Goal: Task Accomplishment & Management: Complete application form

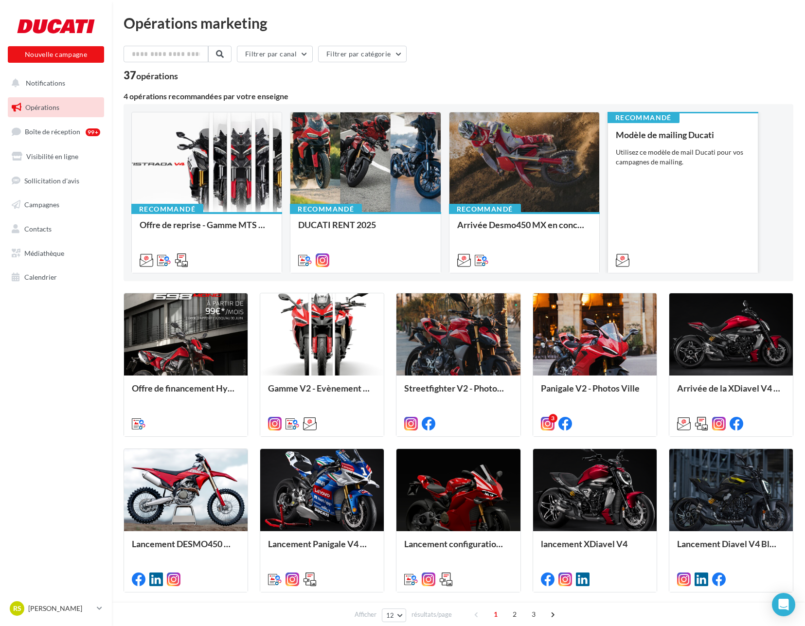
click at [654, 169] on div "Modèle de mailing Ducati Utilisez ce modèle de mail Ducati pour vos campagnes d…" at bounding box center [683, 197] width 134 height 134
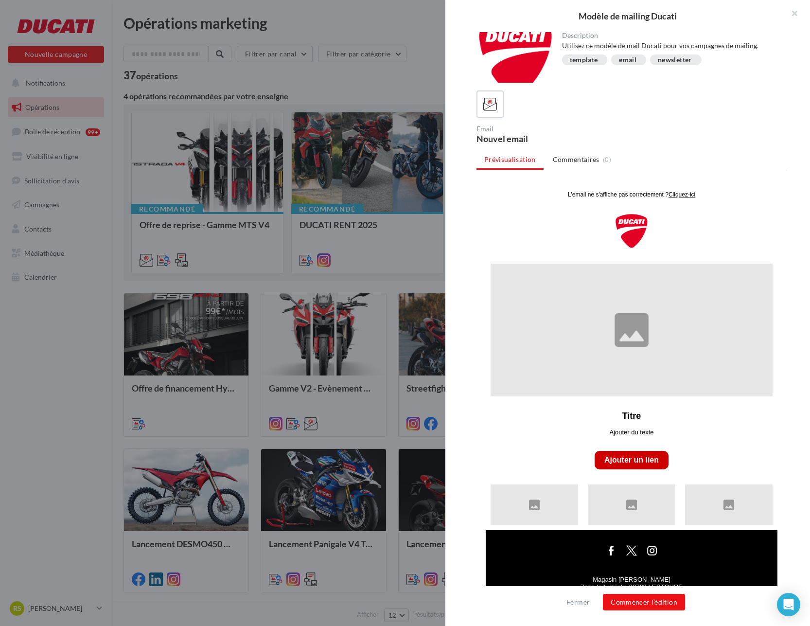
click at [279, 260] on div at bounding box center [405, 313] width 810 height 626
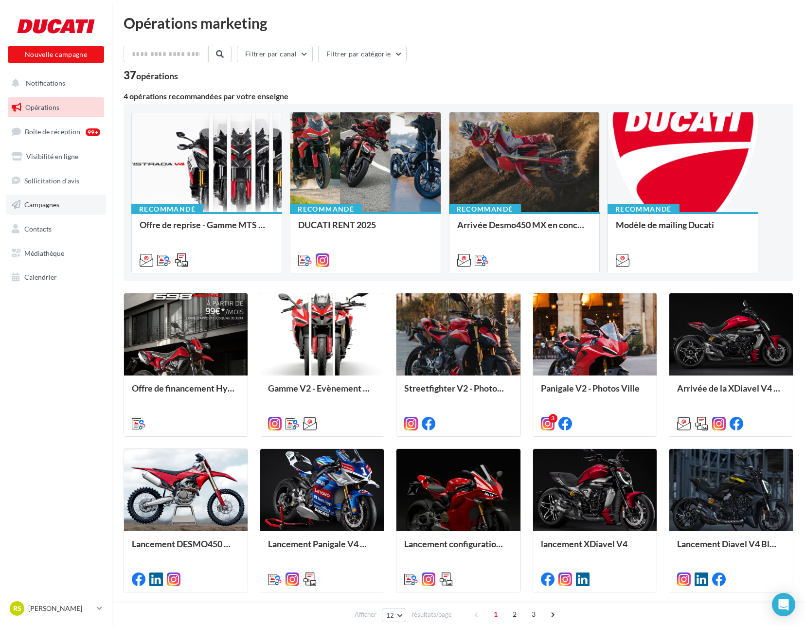
click at [37, 201] on span "Campagnes" at bounding box center [41, 204] width 35 height 8
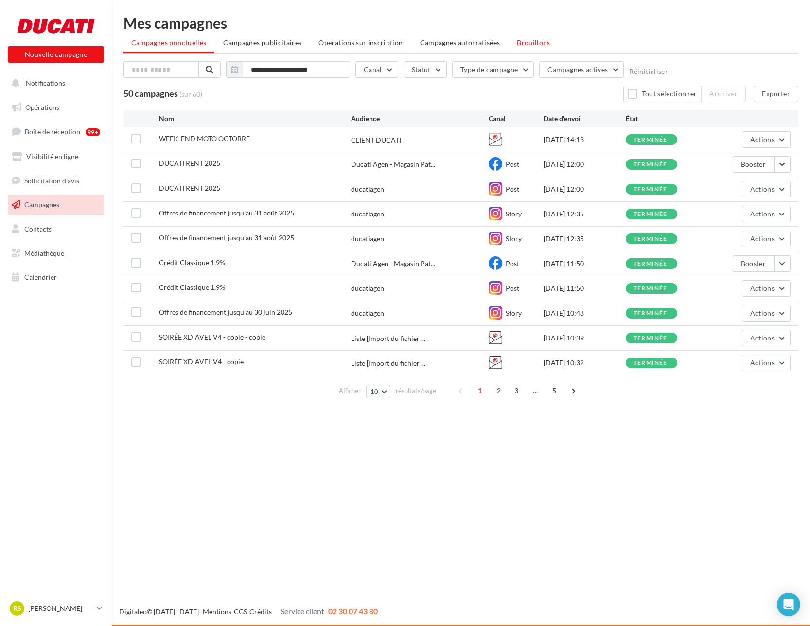
click at [533, 44] on span "Brouillons" at bounding box center [534, 42] width 34 height 8
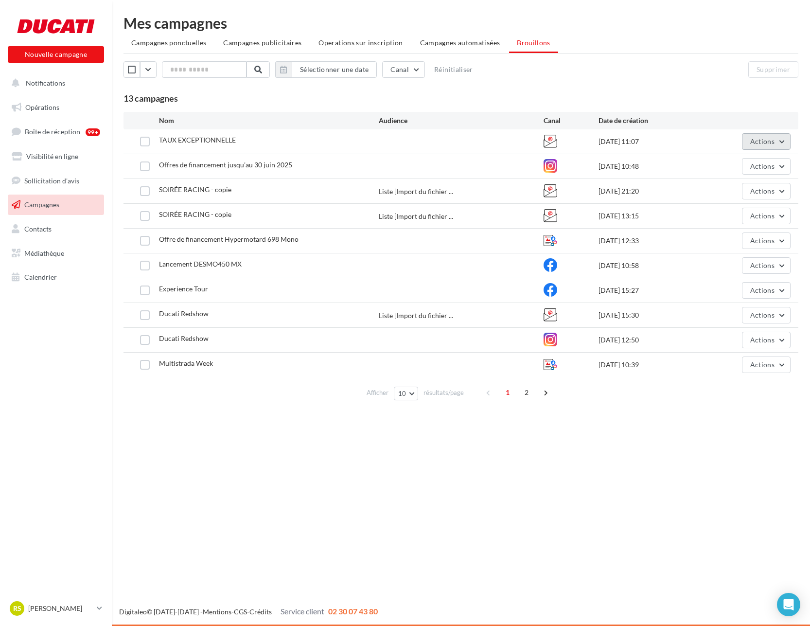
click at [778, 147] on button "Actions" at bounding box center [766, 141] width 49 height 17
click at [762, 160] on button "Editer" at bounding box center [742, 164] width 97 height 25
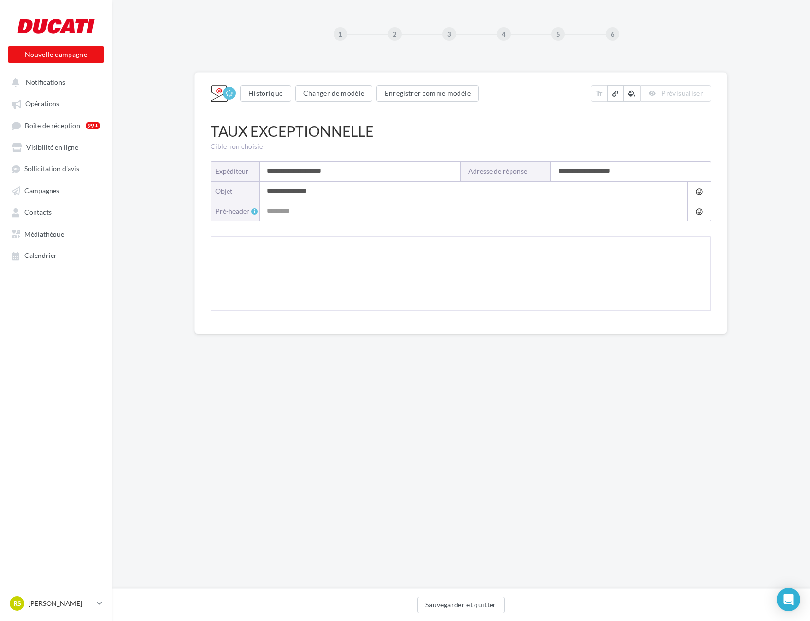
type input "**********"
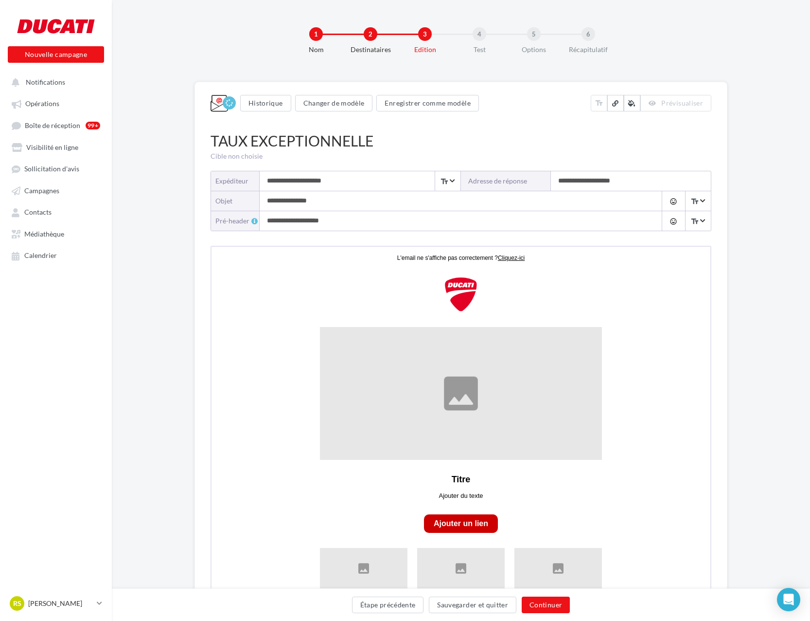
click at [371, 187] on input "**********" at bounding box center [360, 180] width 201 height 19
click at [371, 187] on input "**********" at bounding box center [357, 180] width 201 height 19
click at [492, 151] on div "Cible non choisie" at bounding box center [458, 156] width 501 height 10
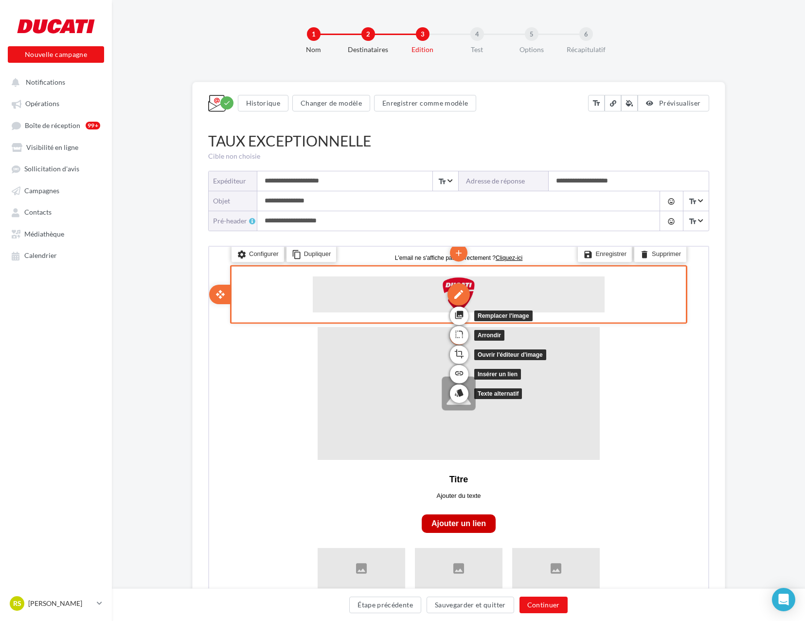
click at [462, 296] on div "edit" at bounding box center [457, 293] width 22 height 22
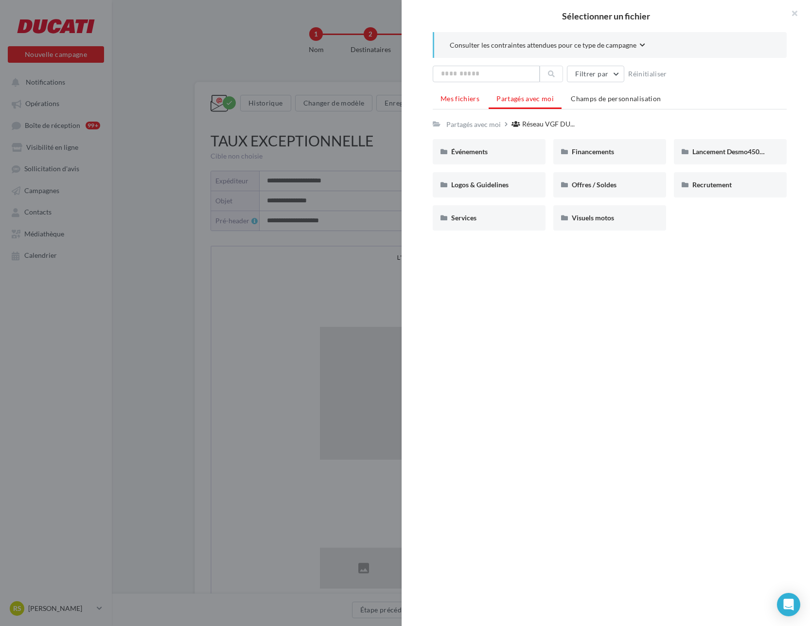
click at [459, 101] on span "Mes fichiers" at bounding box center [460, 98] width 39 height 8
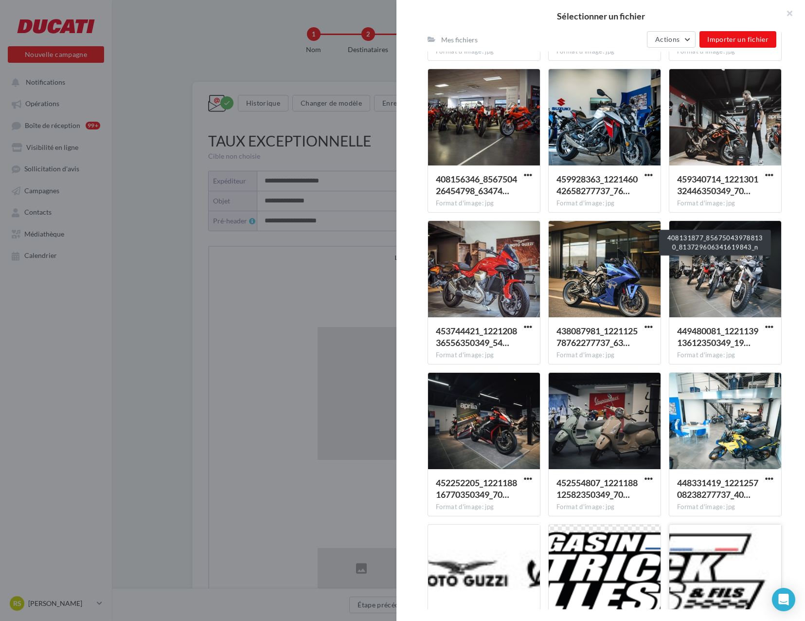
scroll to position [5024, 0]
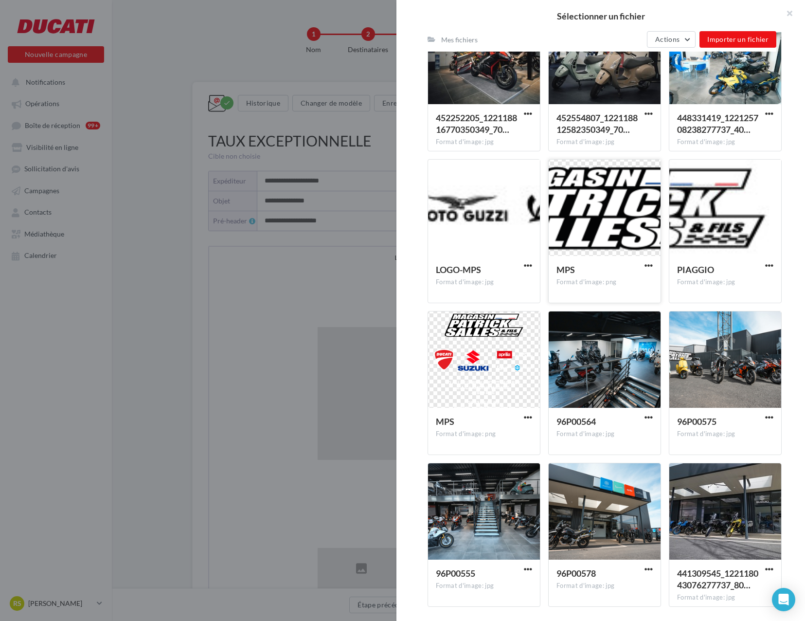
click at [586, 224] on div at bounding box center [605, 208] width 112 height 97
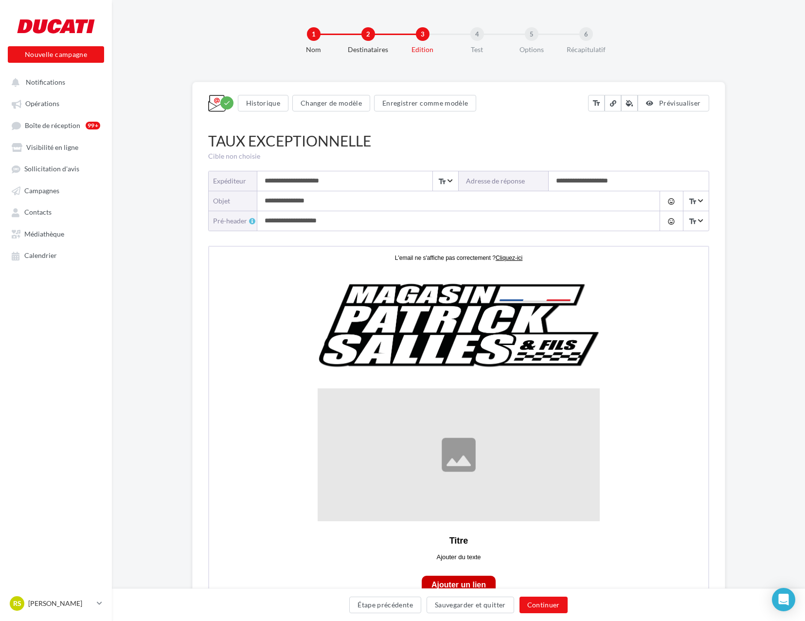
click at [323, 205] on input "**********" at bounding box center [448, 200] width 383 height 19
type input "**********"
click at [599, 185] on input "**********" at bounding box center [629, 180] width 160 height 19
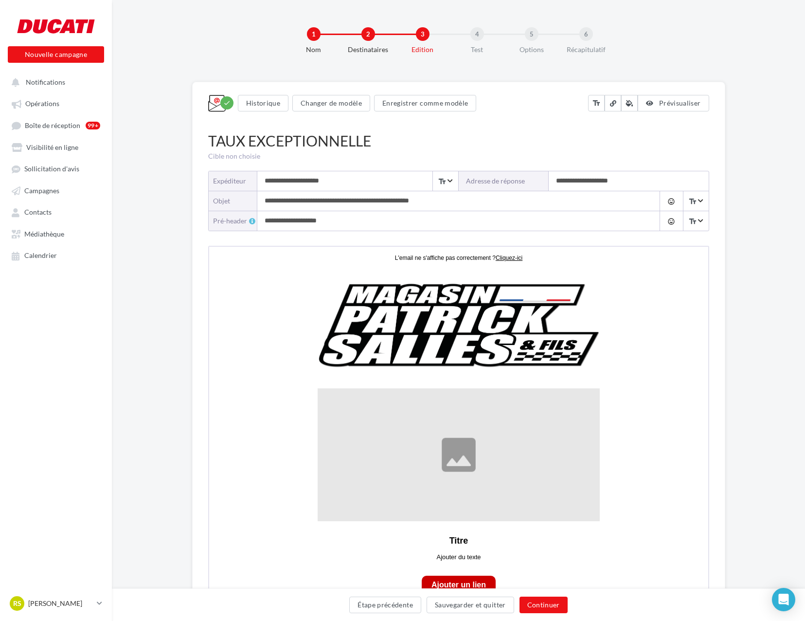
click at [599, 185] on input "**********" at bounding box center [629, 180] width 160 height 19
paste input
type input "**********"
click at [329, 224] on input "**********" at bounding box center [448, 220] width 383 height 19
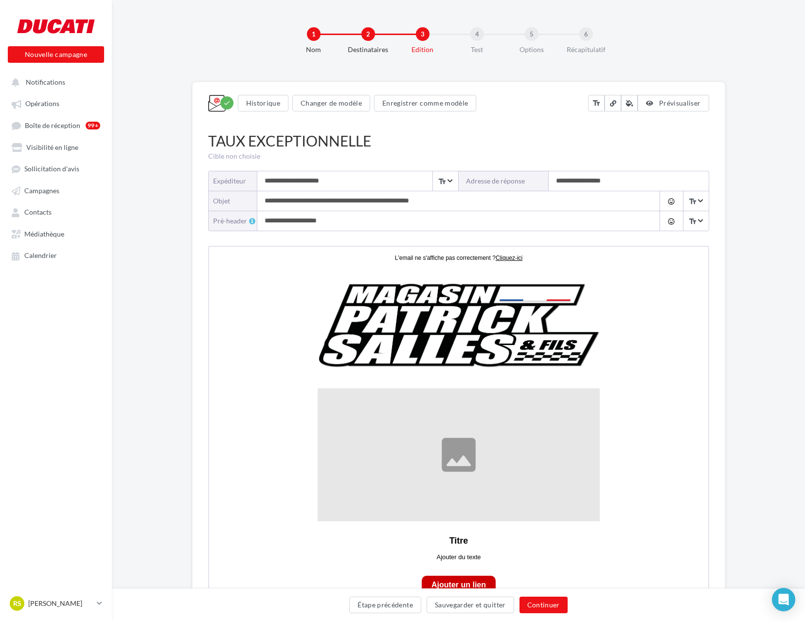
click at [329, 224] on input "**********" at bounding box center [448, 220] width 383 height 19
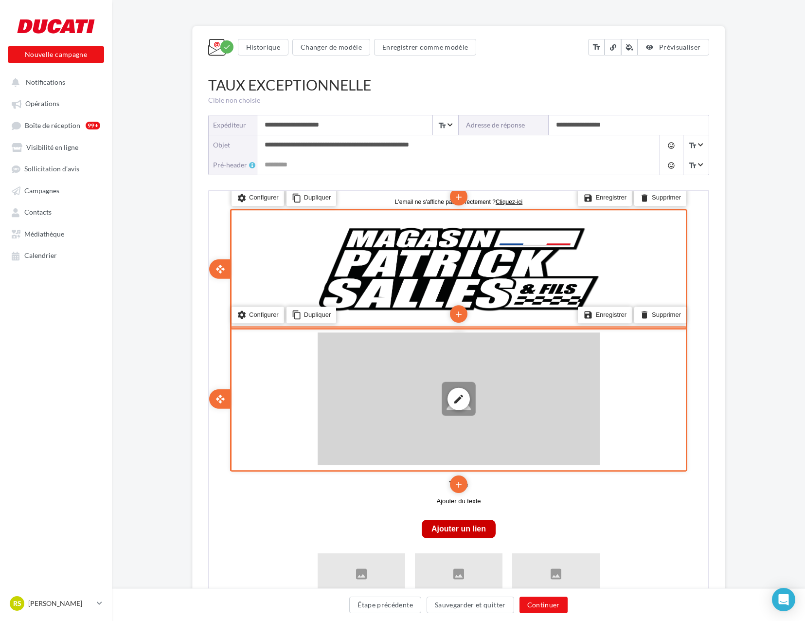
scroll to position [67, 0]
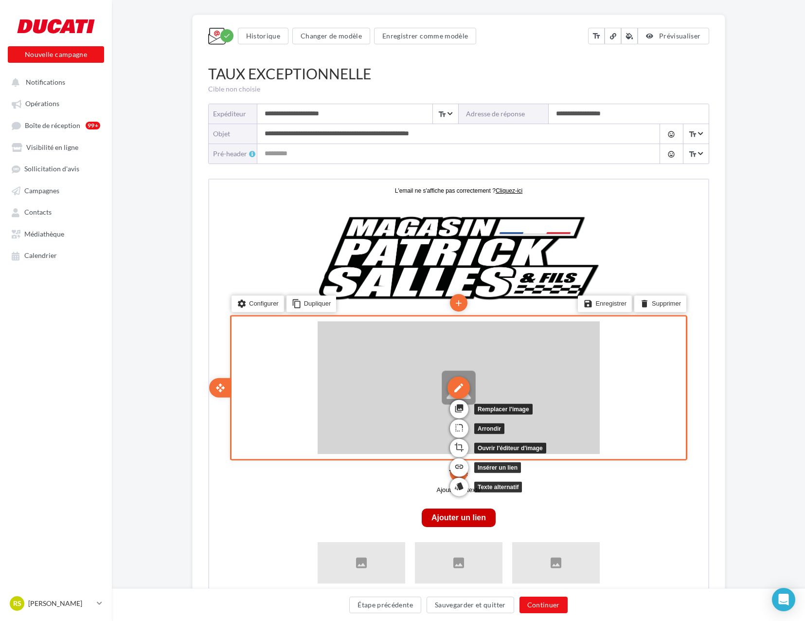
click at [460, 383] on div "edit" at bounding box center [457, 386] width 22 height 22
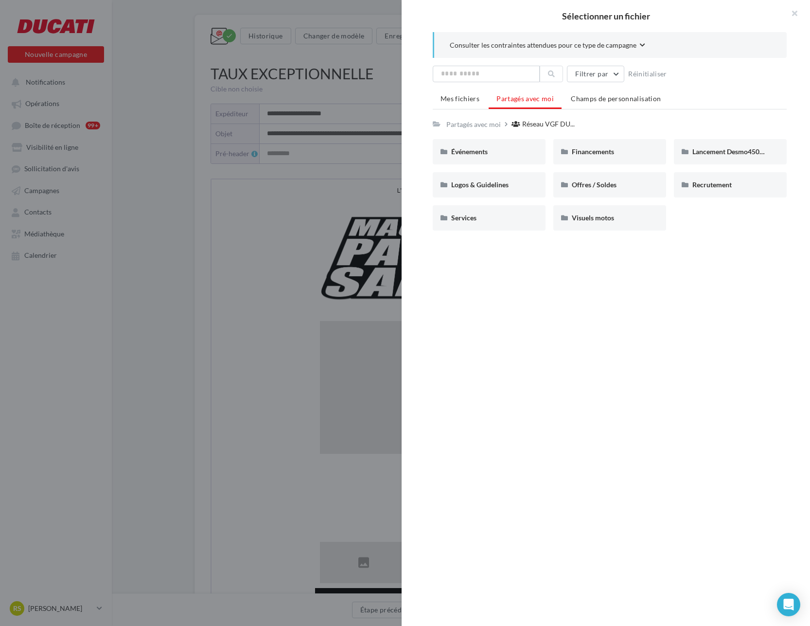
click at [467, 108] on ul "Mes fichiers Partagés avec moi Champs de personnalisation" at bounding box center [610, 99] width 354 height 19
click at [466, 103] on li "Mes fichiers" at bounding box center [460, 99] width 54 height 18
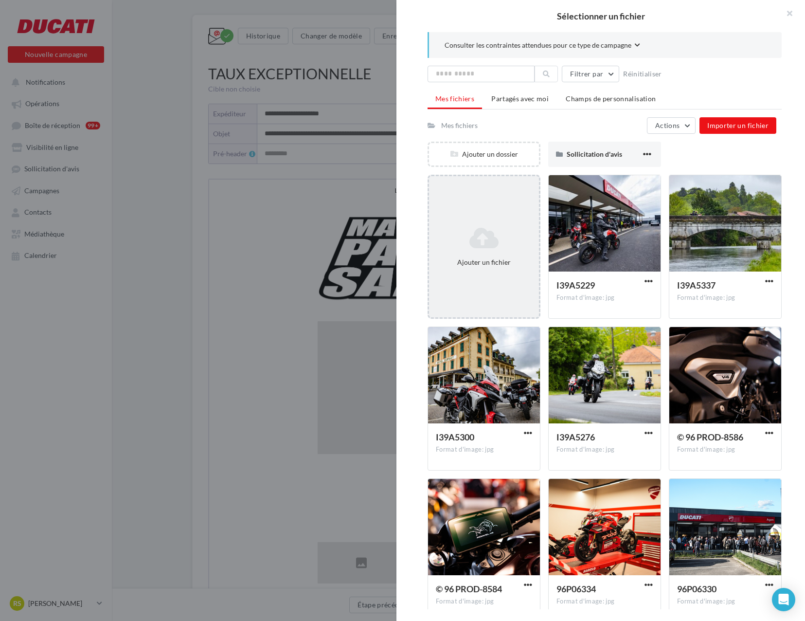
click at [475, 237] on icon at bounding box center [484, 237] width 102 height 23
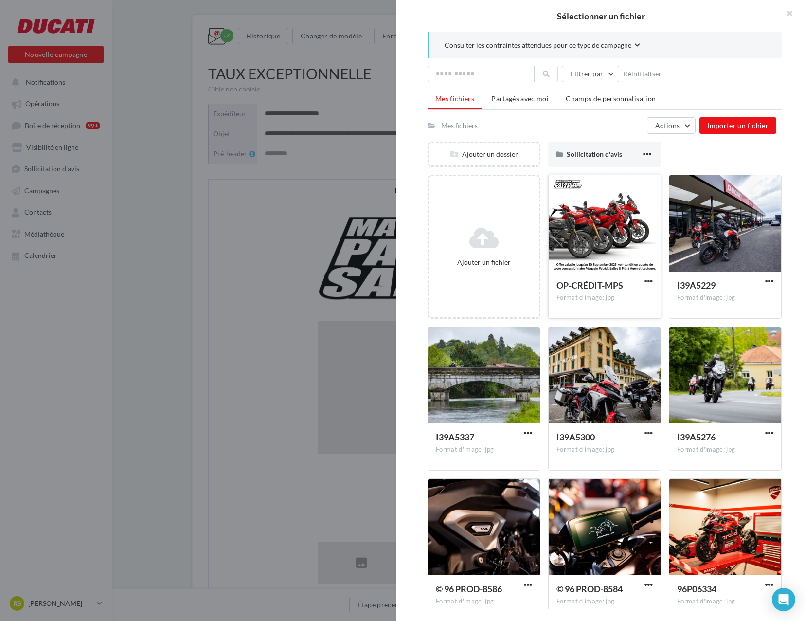
click at [613, 227] on div at bounding box center [605, 223] width 112 height 97
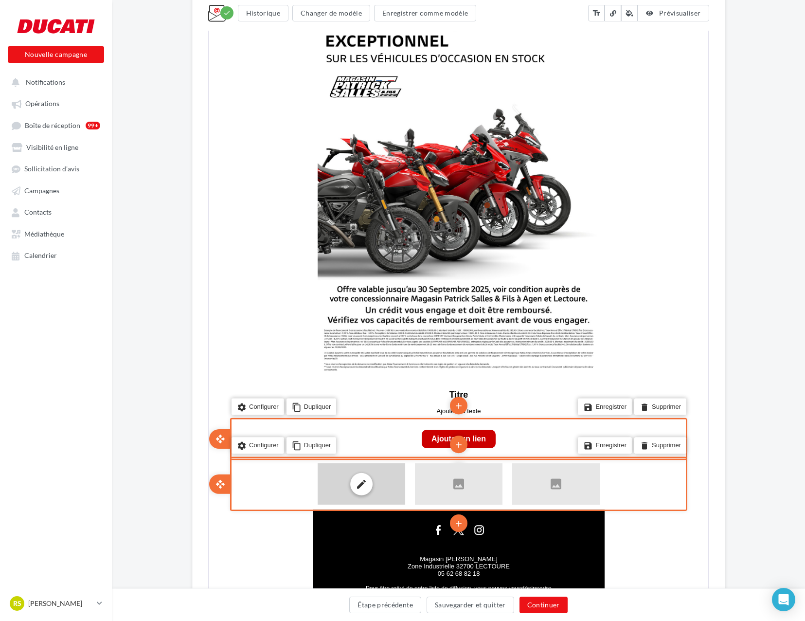
scroll to position [407, 0]
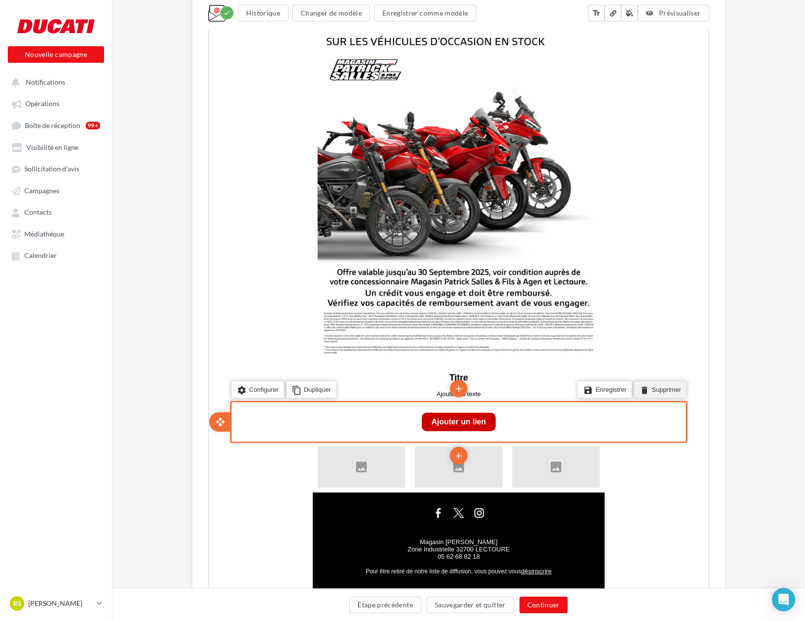
click at [656, 391] on li "delete Supprimer" at bounding box center [659, 388] width 52 height 17
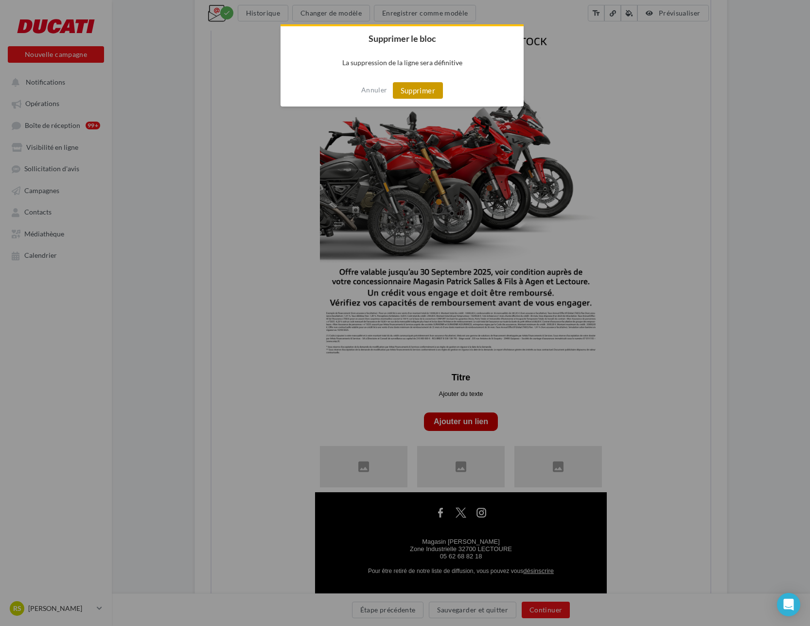
click at [425, 98] on button "Supprimer" at bounding box center [418, 90] width 50 height 17
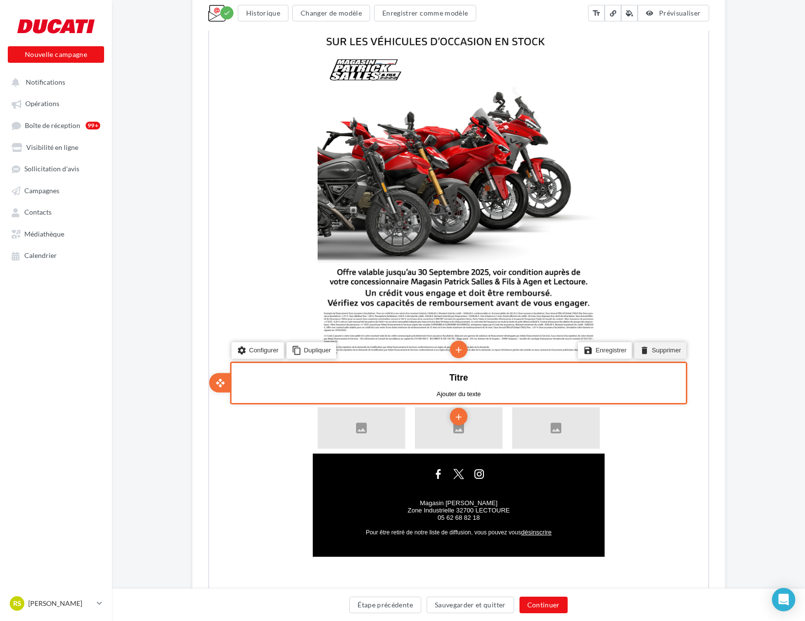
click at [669, 355] on li "delete Supprimer" at bounding box center [659, 349] width 52 height 17
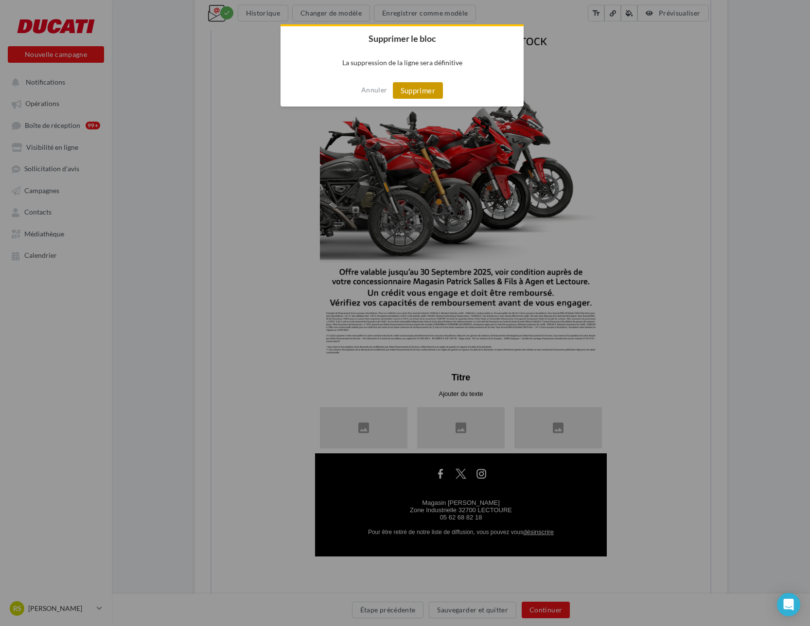
click at [432, 95] on button "Supprimer" at bounding box center [418, 90] width 50 height 17
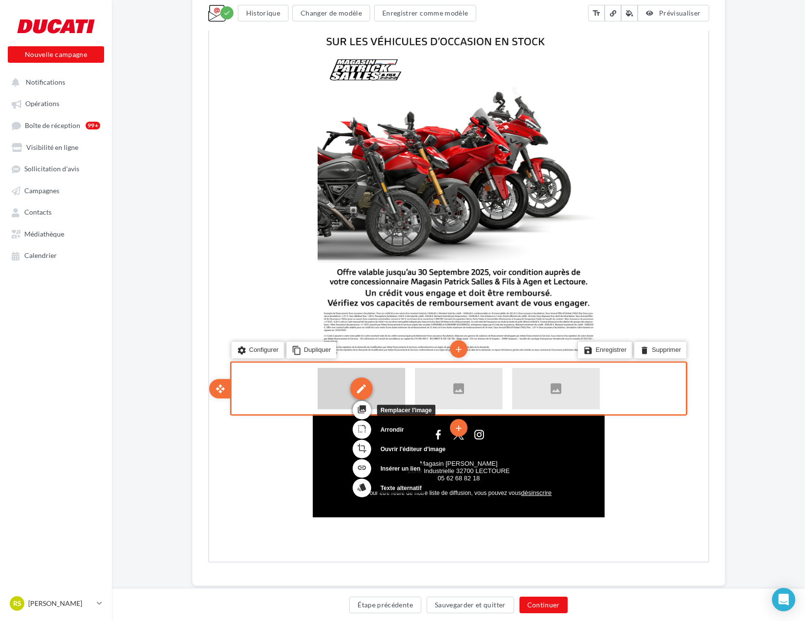
click at [349, 386] on div "edit" at bounding box center [360, 387] width 22 height 22
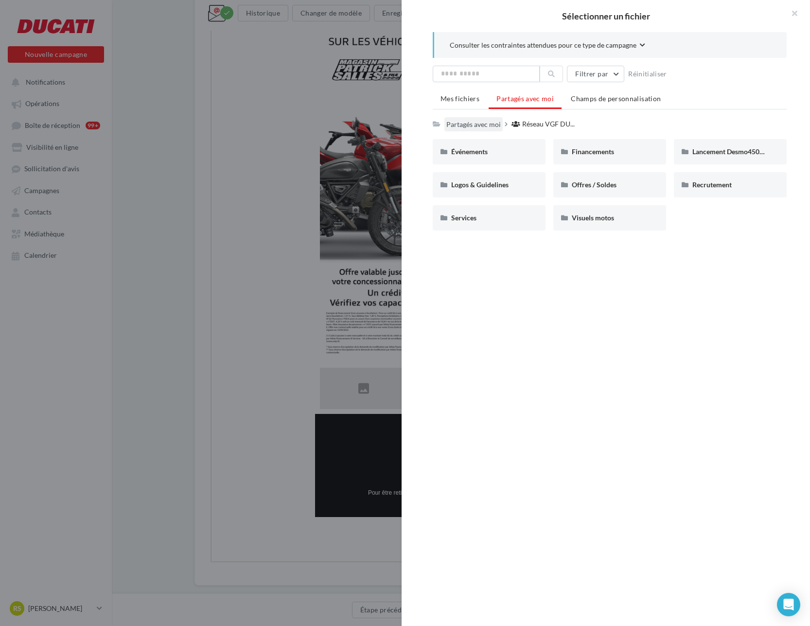
click at [486, 126] on div "Partagés avec moi" at bounding box center [474, 125] width 54 height 10
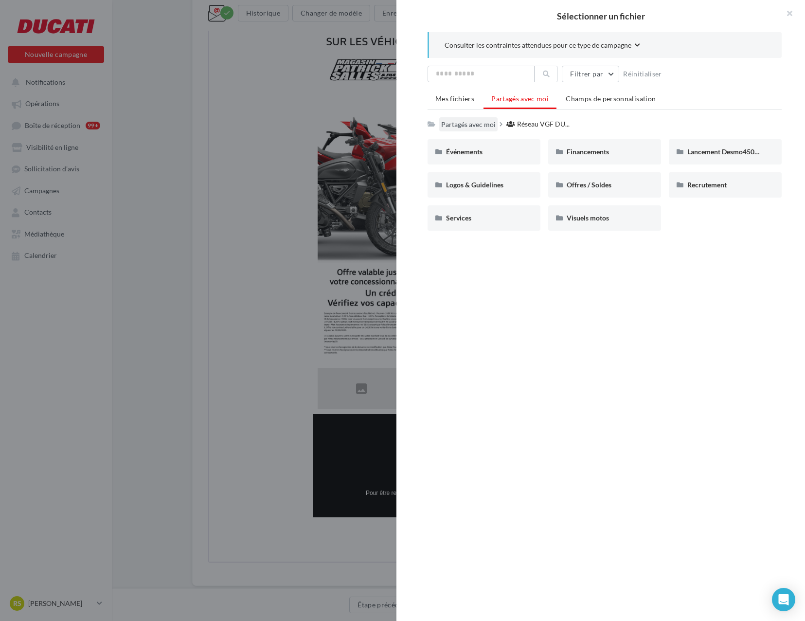
click at [464, 118] on div "Partagés avec moi" at bounding box center [468, 124] width 58 height 14
click at [461, 103] on li "Mes fichiers" at bounding box center [455, 99] width 54 height 18
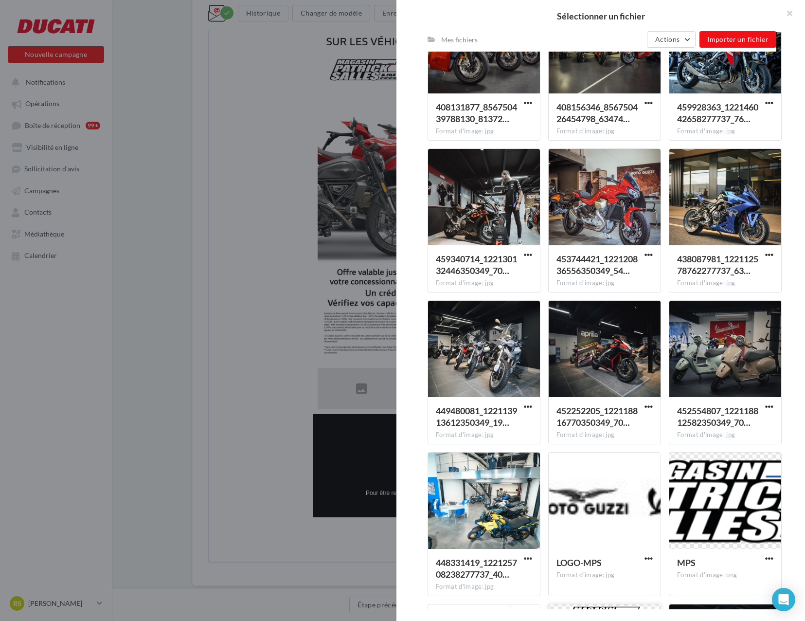
scroll to position [5024, 0]
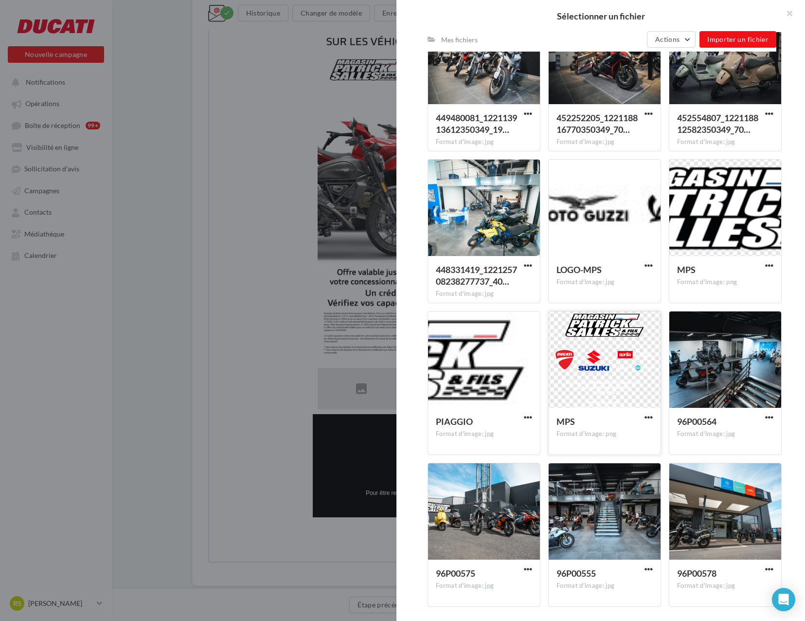
click at [592, 379] on div at bounding box center [605, 359] width 112 height 97
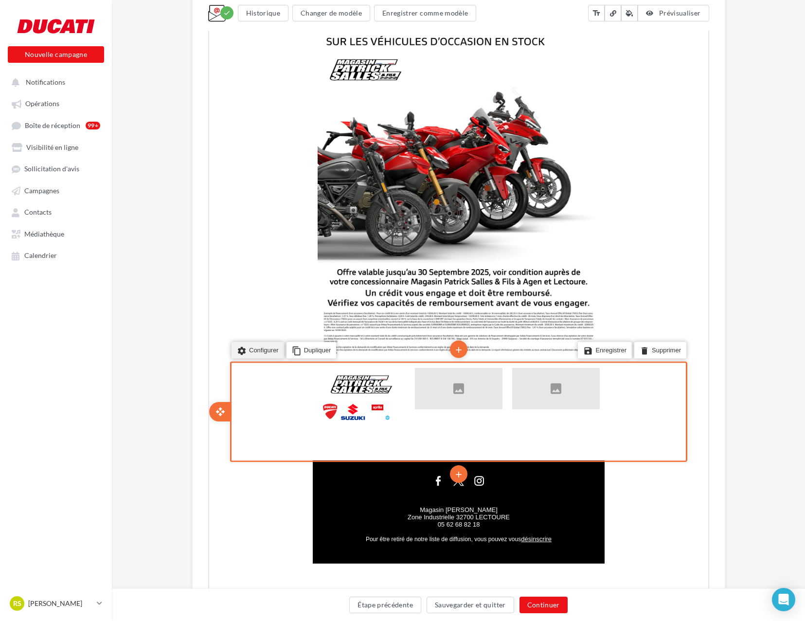
click at [244, 346] on icon "settings" at bounding box center [240, 349] width 10 height 14
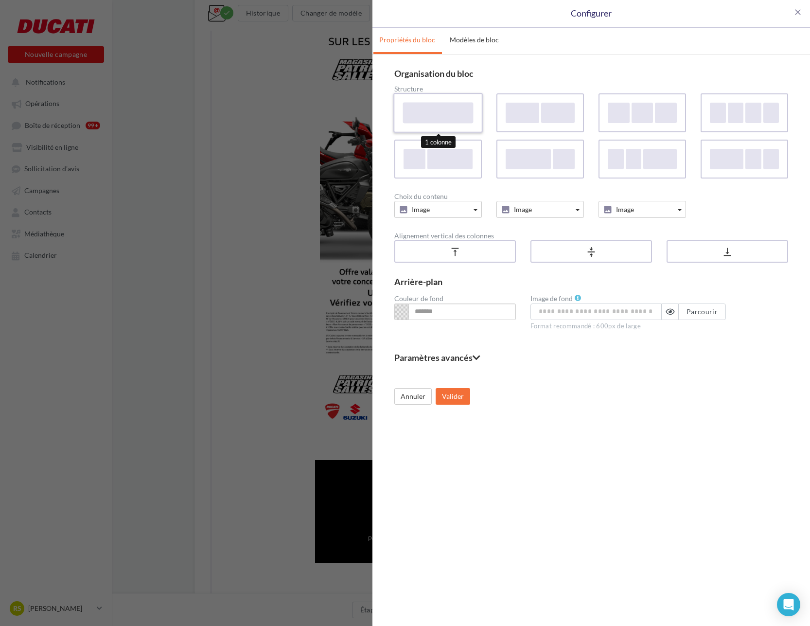
click at [442, 107] on div at bounding box center [438, 112] width 71 height 21
click at [452, 391] on button "Valider" at bounding box center [453, 396] width 35 height 17
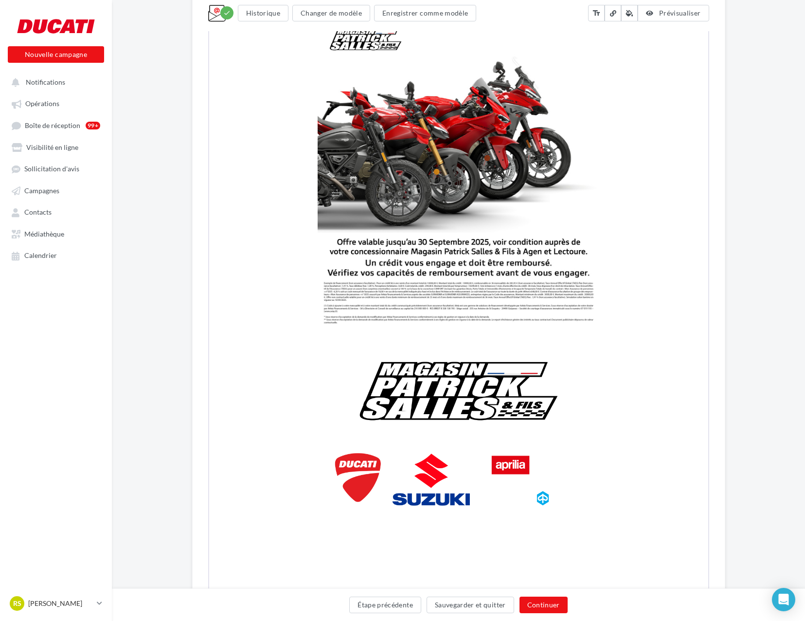
scroll to position [486, 0]
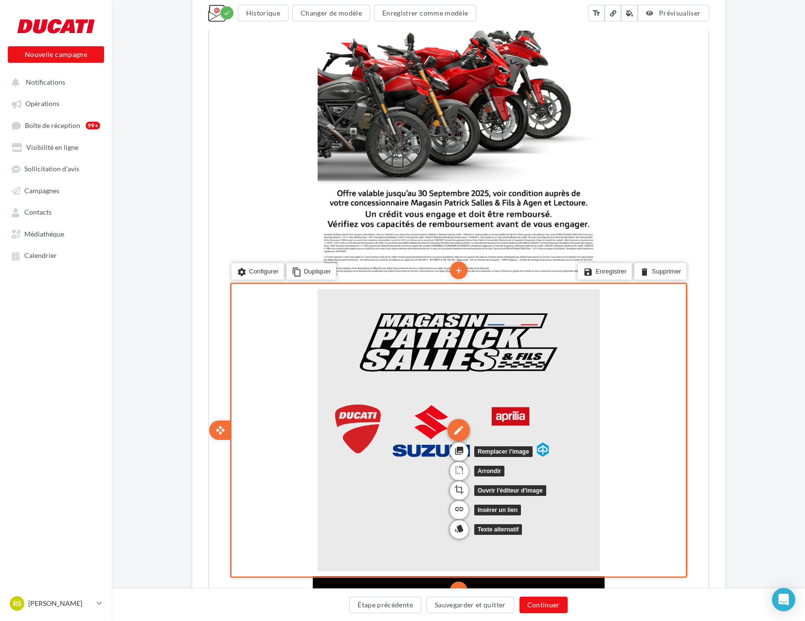
click at [454, 431] on div "edit" at bounding box center [457, 429] width 22 height 22
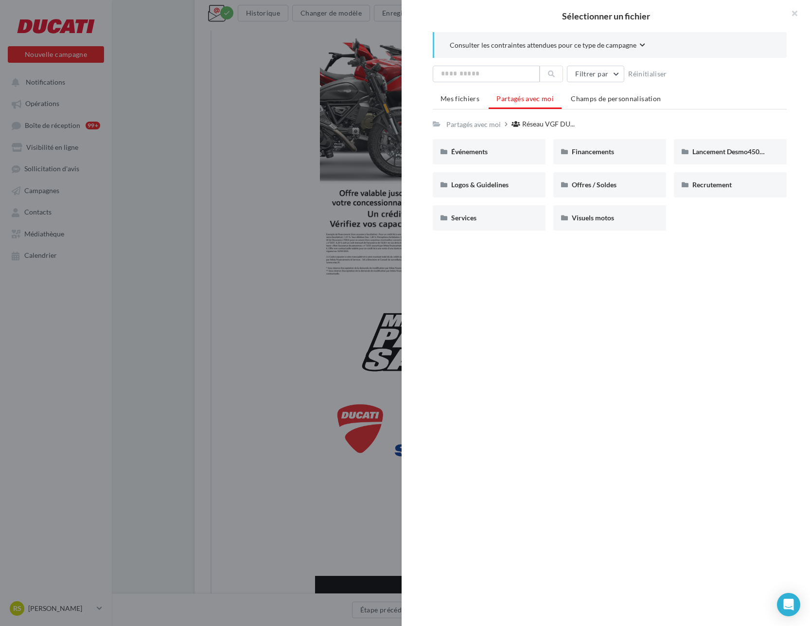
click at [469, 108] on ul "Mes fichiers Partagés avec moi Champs de personnalisation" at bounding box center [610, 99] width 354 height 19
click at [470, 101] on span "Mes fichiers" at bounding box center [460, 98] width 39 height 8
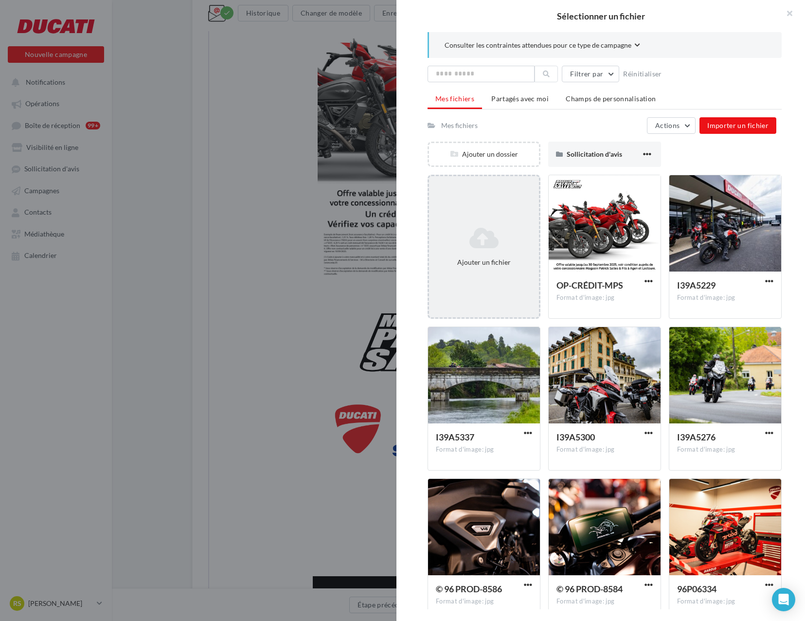
click at [482, 243] on icon at bounding box center [484, 237] width 102 height 23
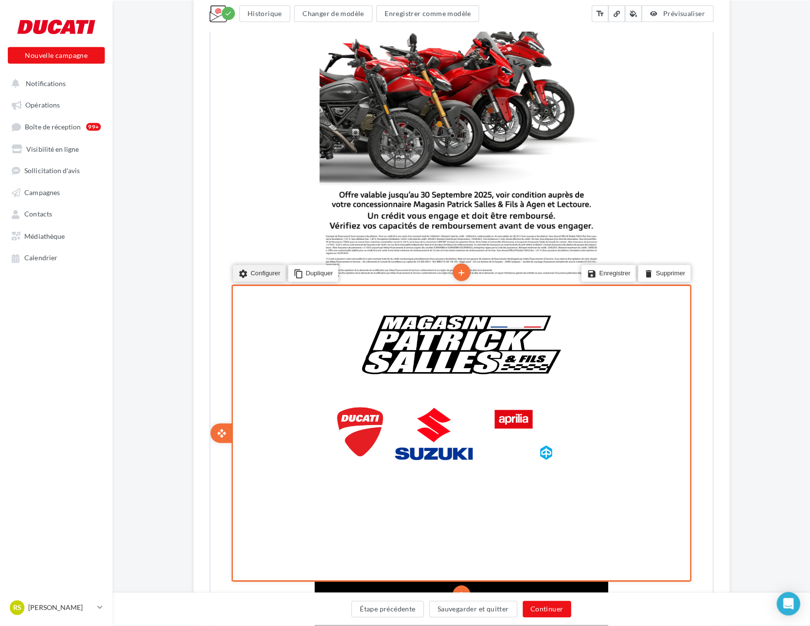
click at [263, 275] on li "settings Configurer" at bounding box center [258, 269] width 53 height 17
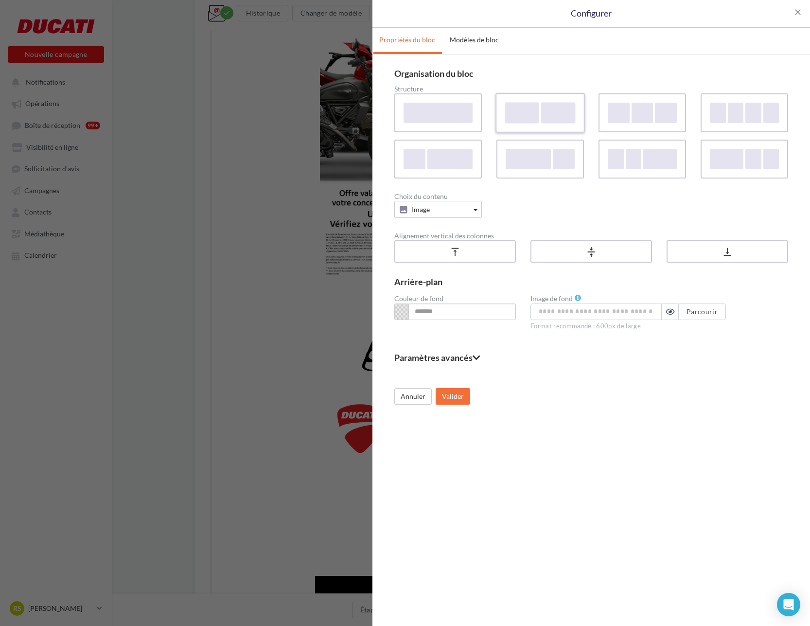
click at [522, 105] on div at bounding box center [522, 112] width 34 height 21
click at [544, 197] on div "Choix du contenu" at bounding box center [592, 196] width 394 height 7
click at [544, 211] on button "Texte" at bounding box center [541, 209] width 88 height 17
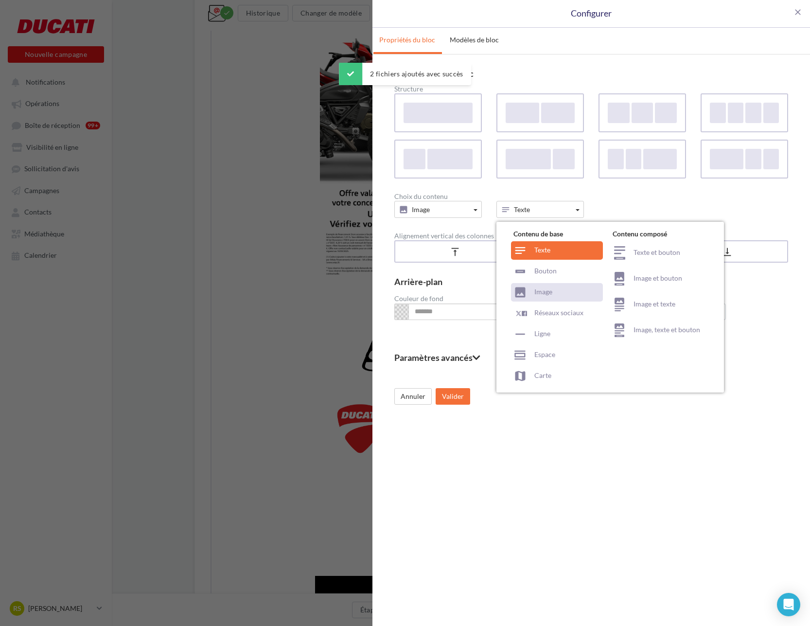
click at [539, 285] on div "Image" at bounding box center [557, 292] width 92 height 18
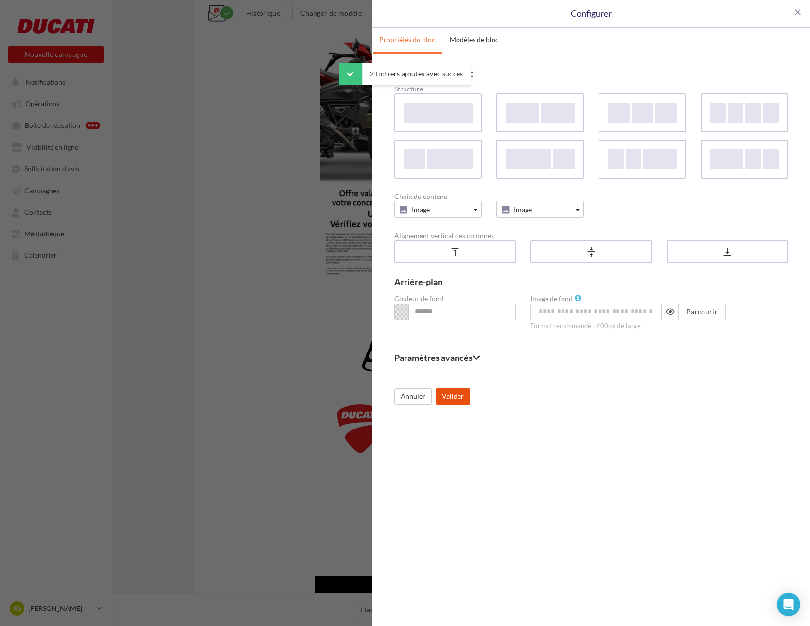
click at [459, 395] on button "Valider" at bounding box center [453, 396] width 35 height 17
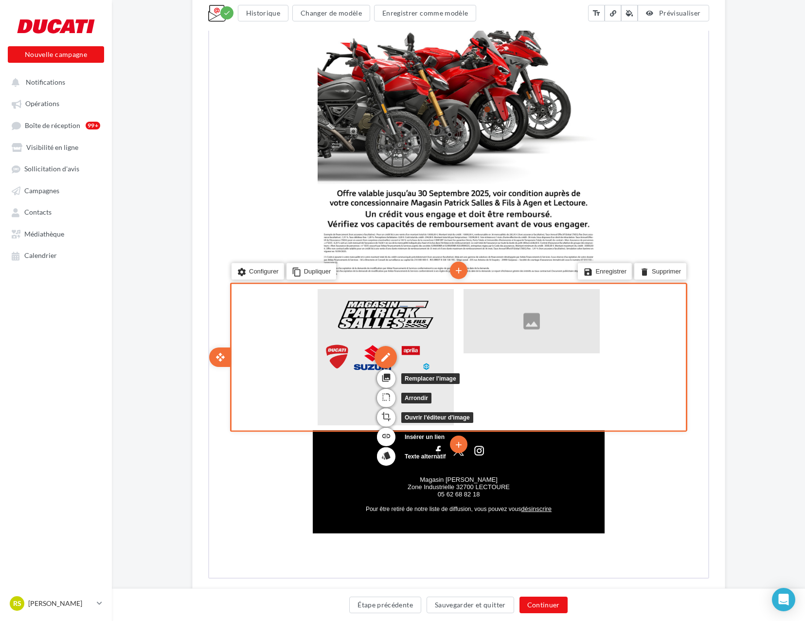
click at [379, 359] on div "edit" at bounding box center [384, 356] width 22 height 22
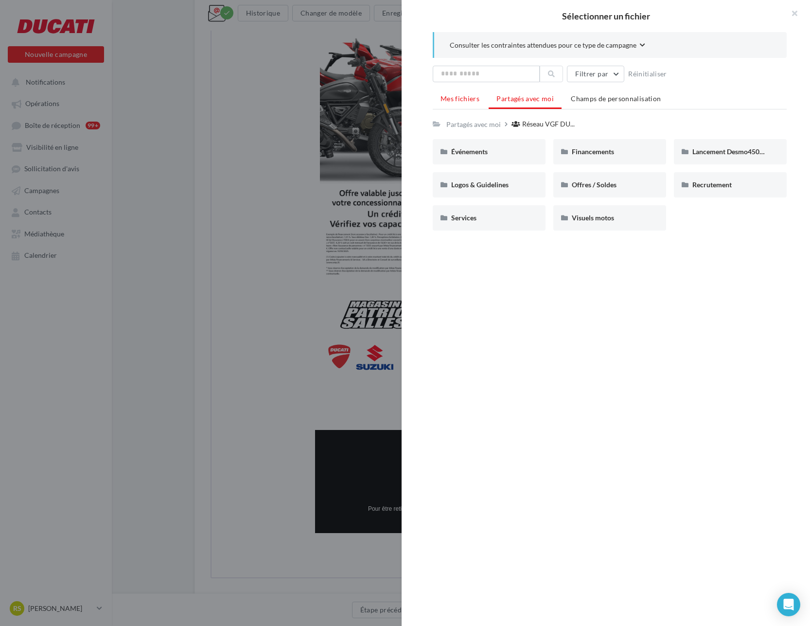
click at [450, 103] on li "Mes fichiers" at bounding box center [460, 99] width 54 height 18
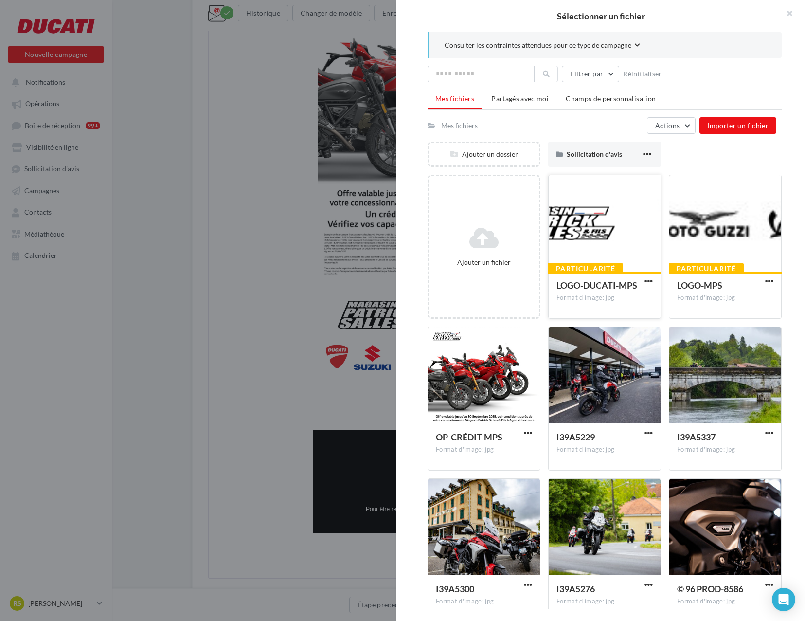
click at [619, 222] on div at bounding box center [605, 223] width 112 height 97
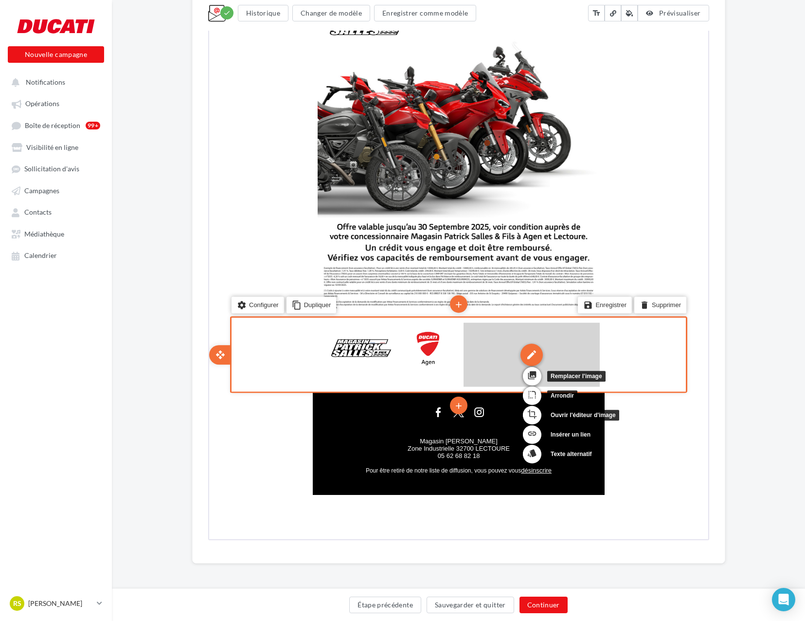
click at [538, 352] on div "edit" at bounding box center [530, 353] width 22 height 22
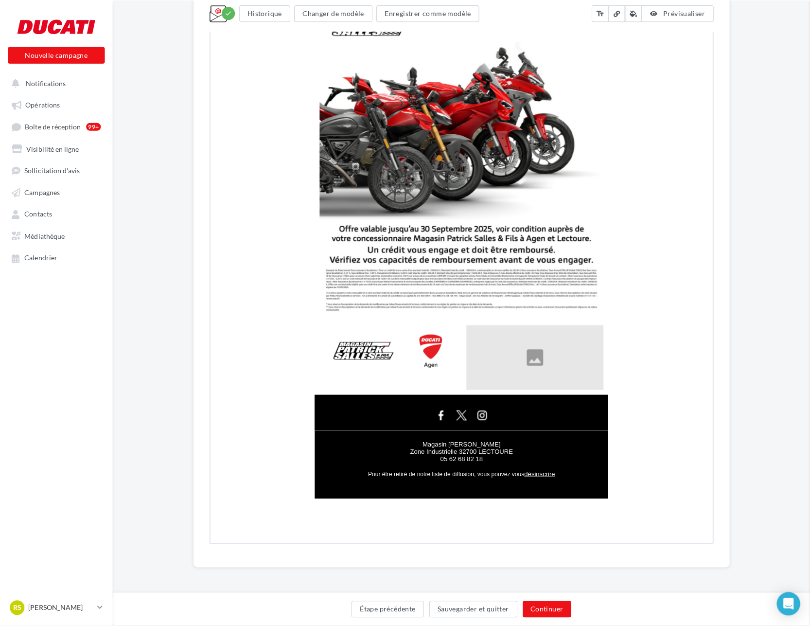
scroll to position [447, 0]
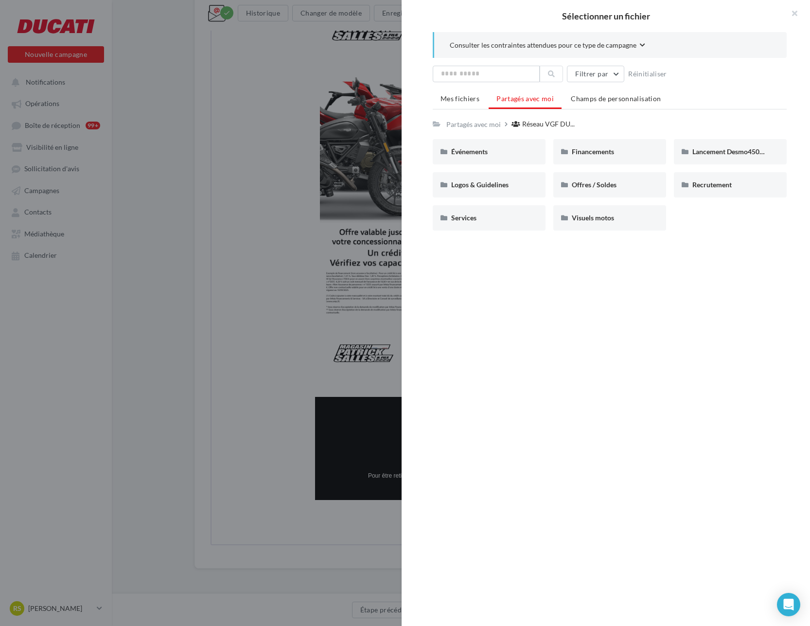
click at [464, 115] on div "Mes fichiers Partagés avec moi Champs de personnalisation Partagés avec moi Rés…" at bounding box center [610, 164] width 354 height 148
click at [462, 107] on li "Mes fichiers" at bounding box center [460, 99] width 54 height 18
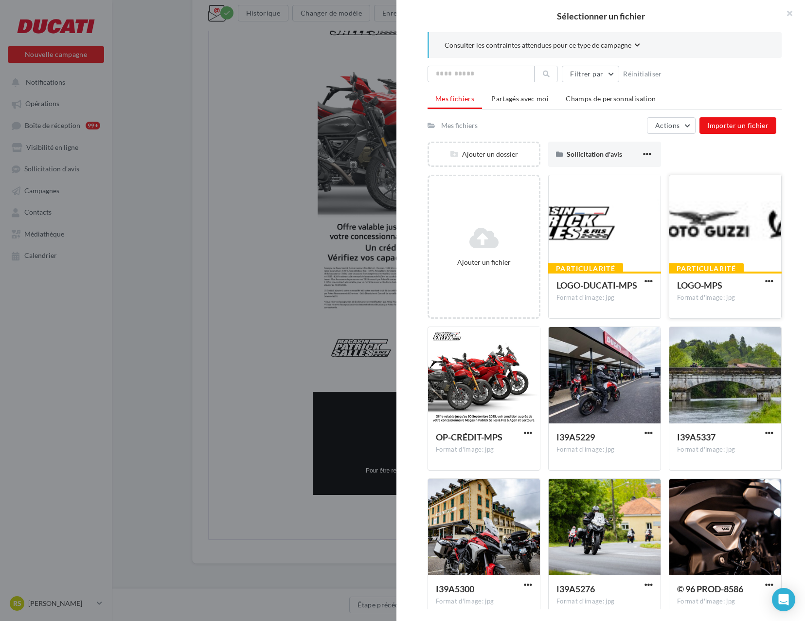
click at [692, 226] on div at bounding box center [725, 223] width 112 height 97
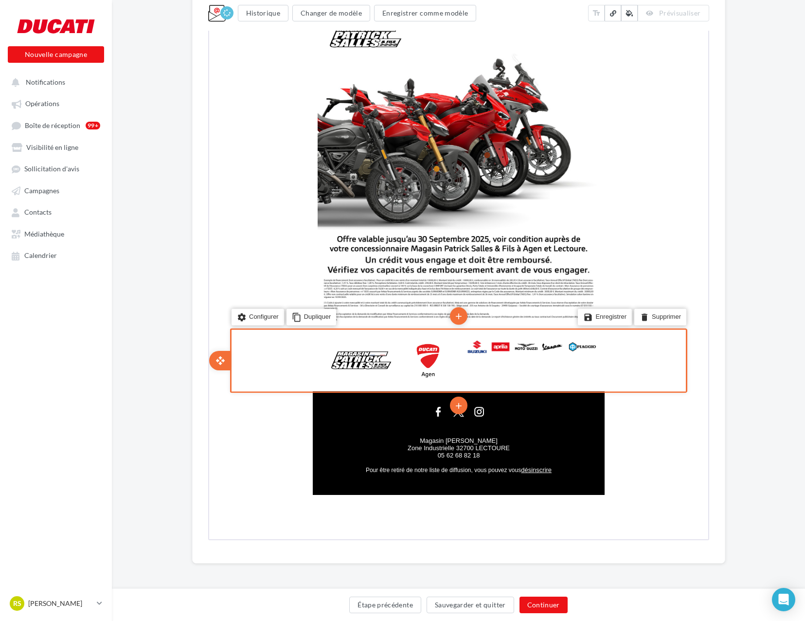
scroll to position [440, 0]
click at [665, 313] on li "delete Supprimer" at bounding box center [659, 316] width 52 height 17
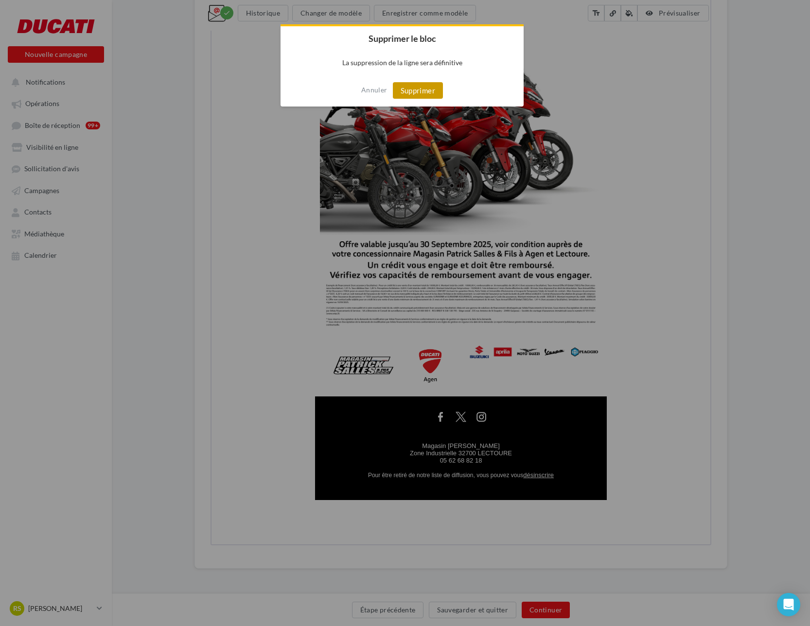
click at [421, 90] on button "Supprimer" at bounding box center [418, 90] width 50 height 17
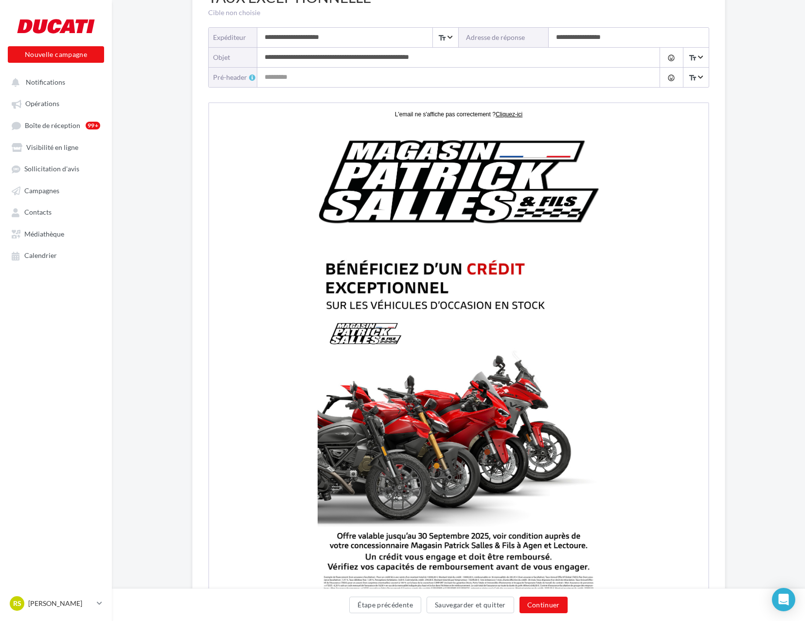
scroll to position [13, 0]
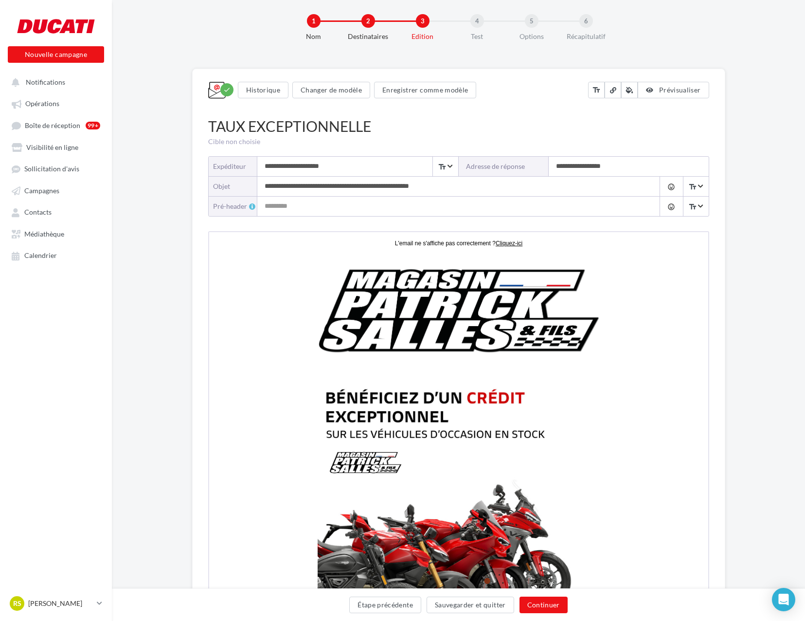
click at [398, 187] on input "**********" at bounding box center [448, 186] width 383 height 19
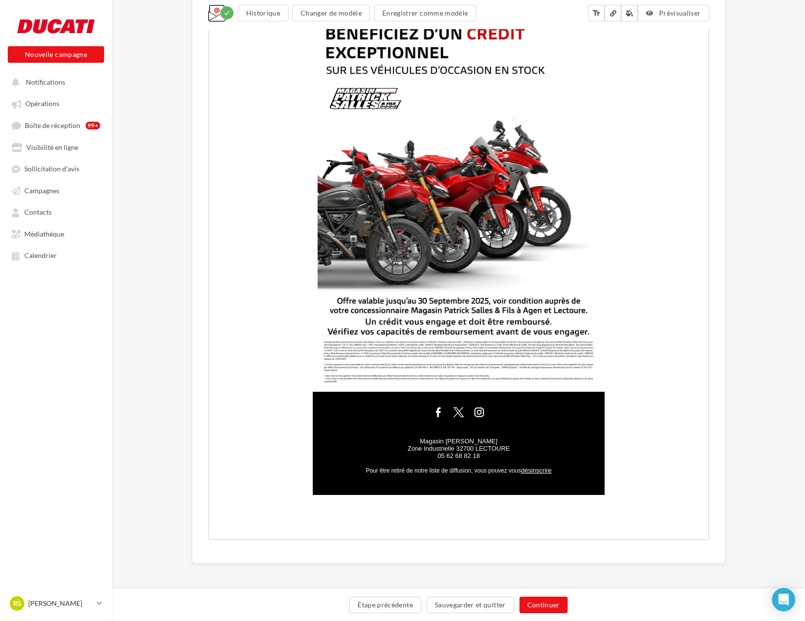
scroll to position [0, 0]
type input "**********"
click at [471, 601] on button "Sauvegarder et quitter" at bounding box center [471, 604] width 88 height 17
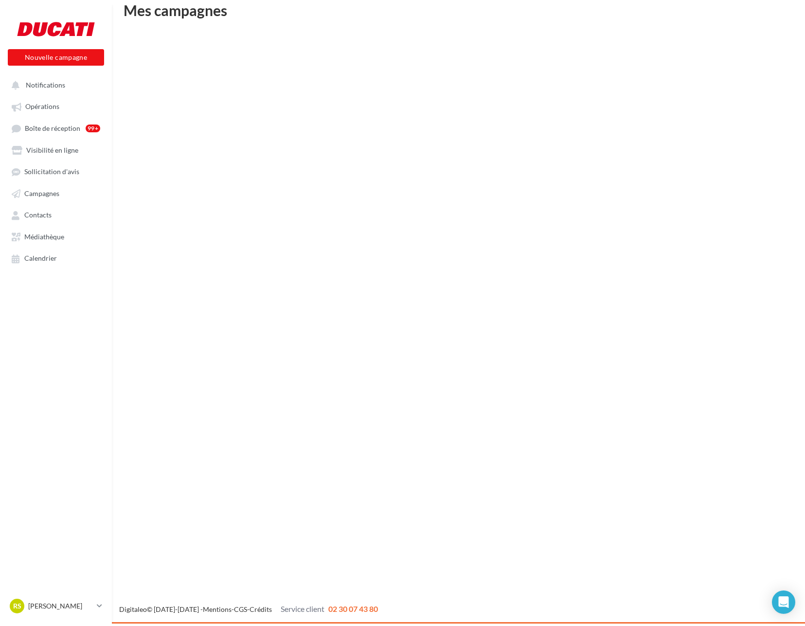
scroll to position [16, 0]
